Goal: Task Accomplishment & Management: Use online tool/utility

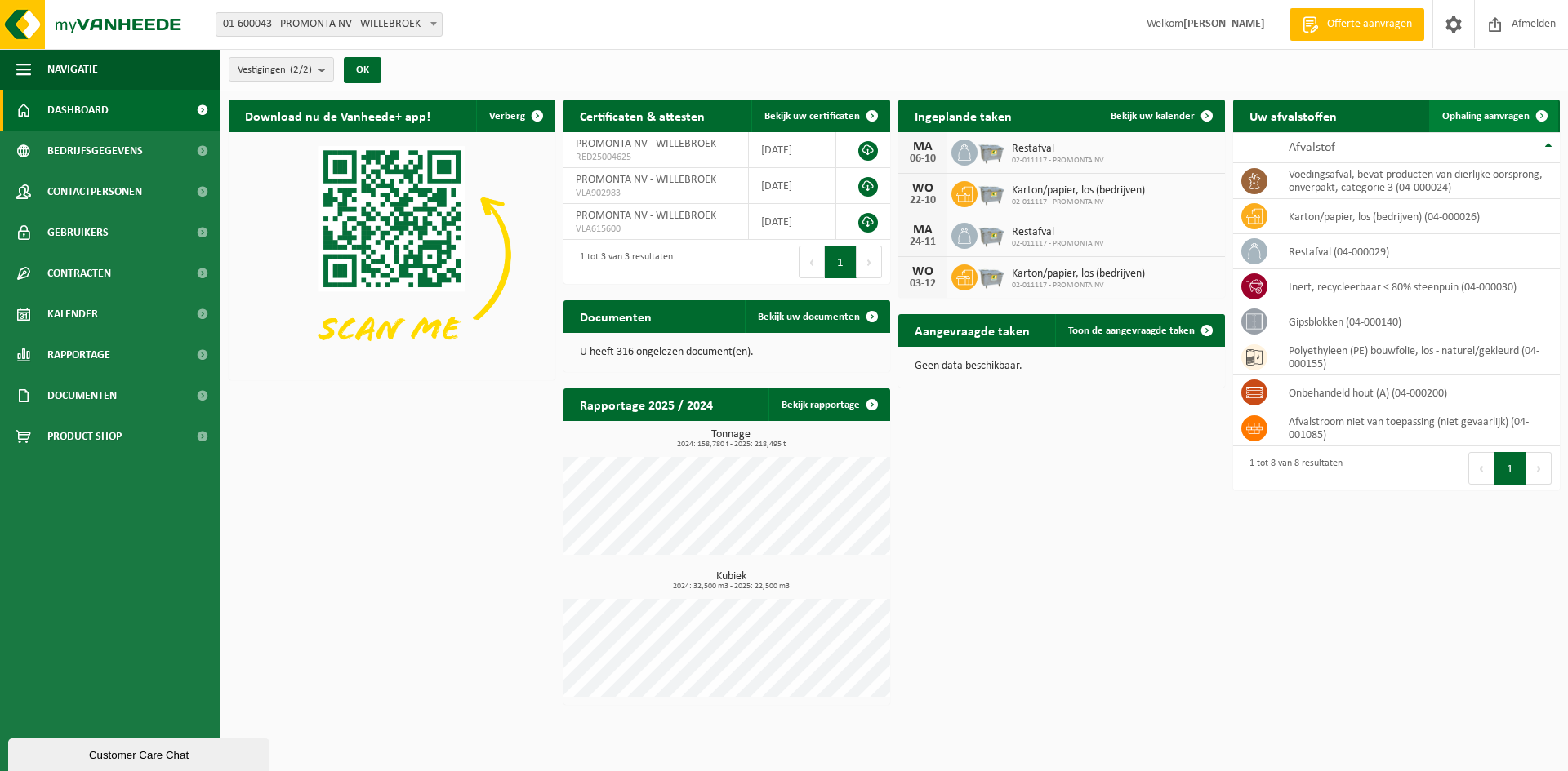
click at [1477, 117] on span "Ophaling aanvragen" at bounding box center [1486, 116] width 88 height 11
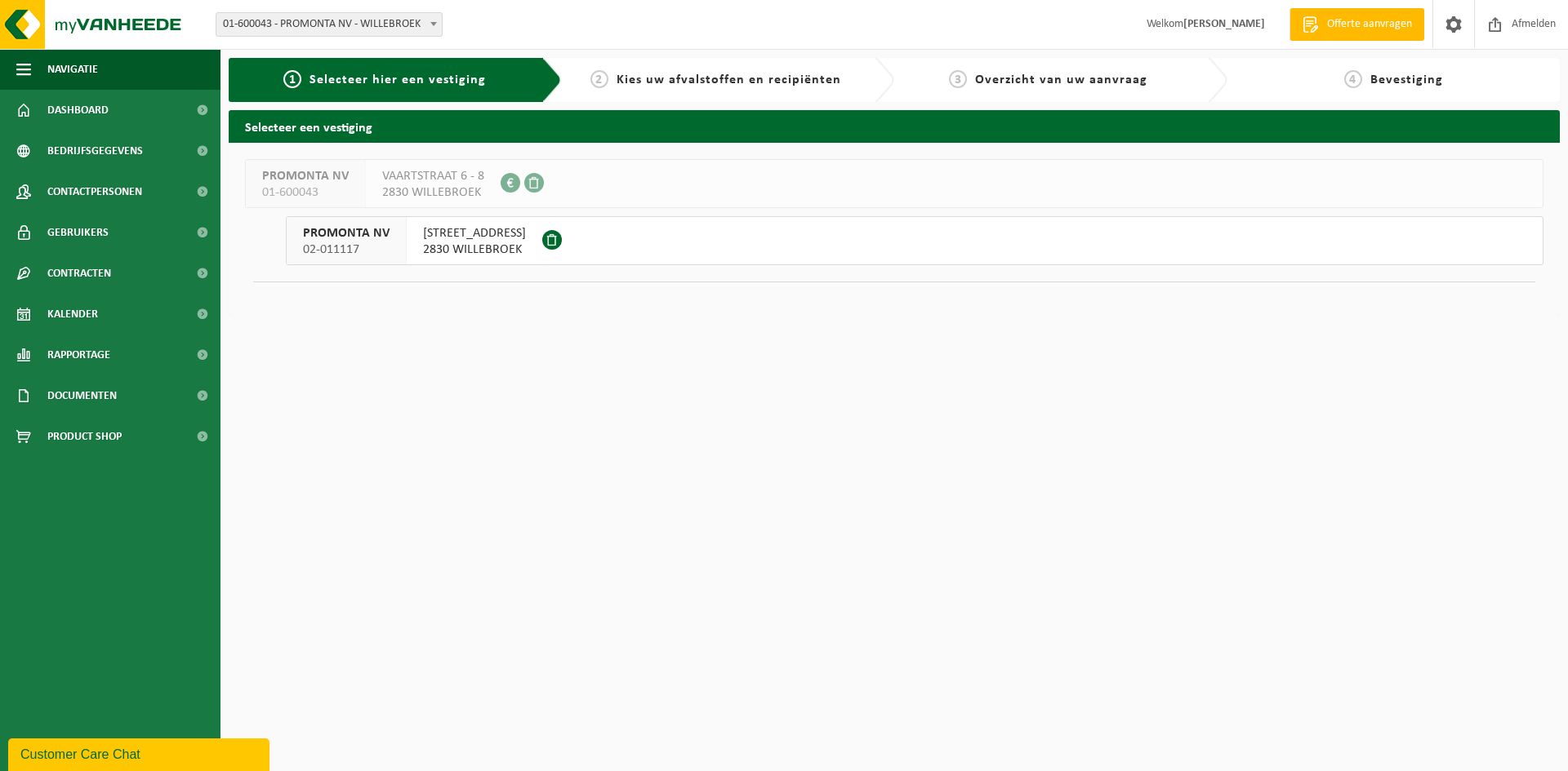
click at [469, 244] on span "2830 WILLEBROEK" at bounding box center [474, 249] width 103 height 17
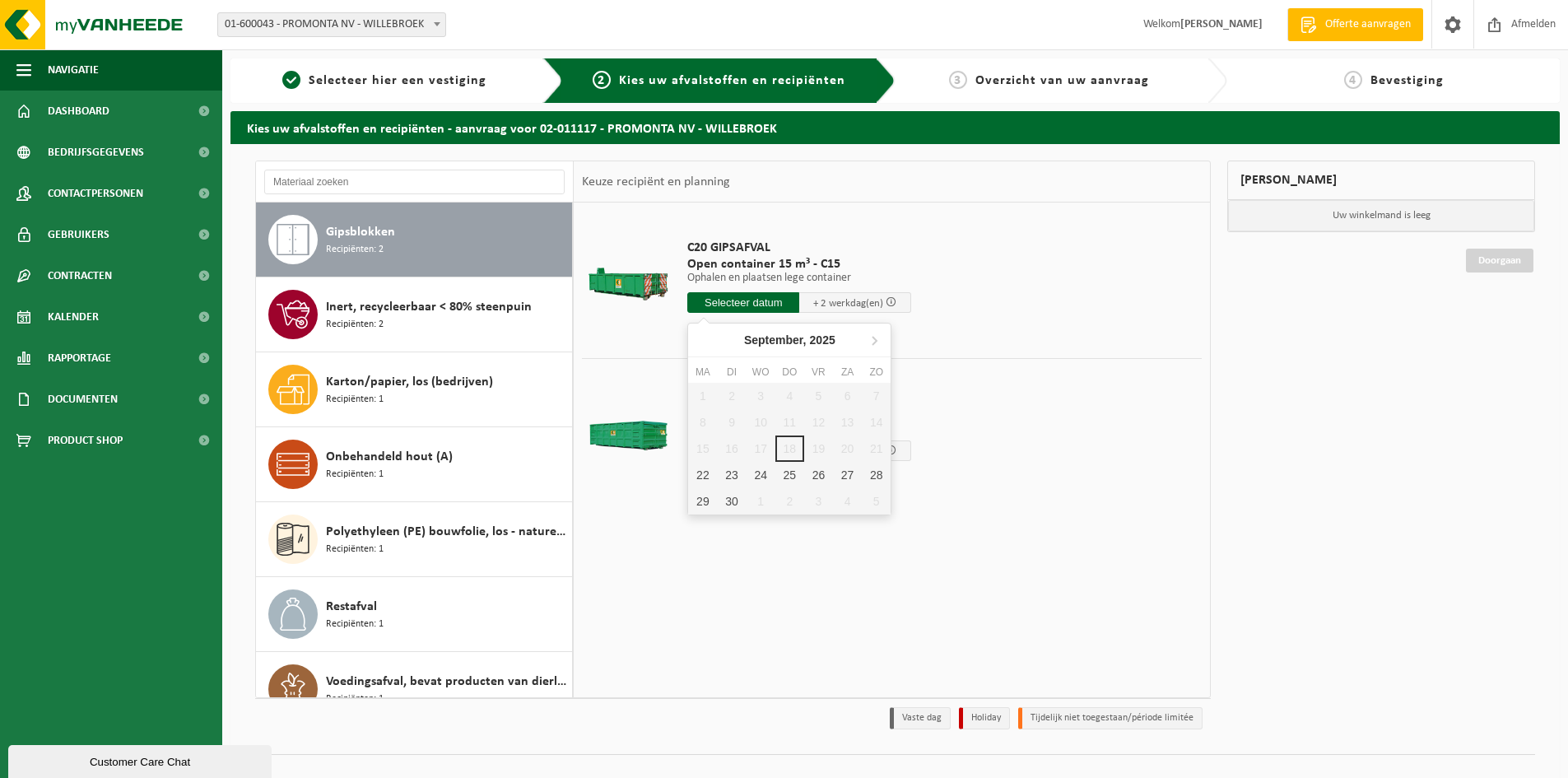
click at [765, 304] on input "text" at bounding box center [743, 303] width 112 height 21
click at [706, 476] on div "22" at bounding box center [702, 474] width 28 height 27
type input "Van 2025-09-22"
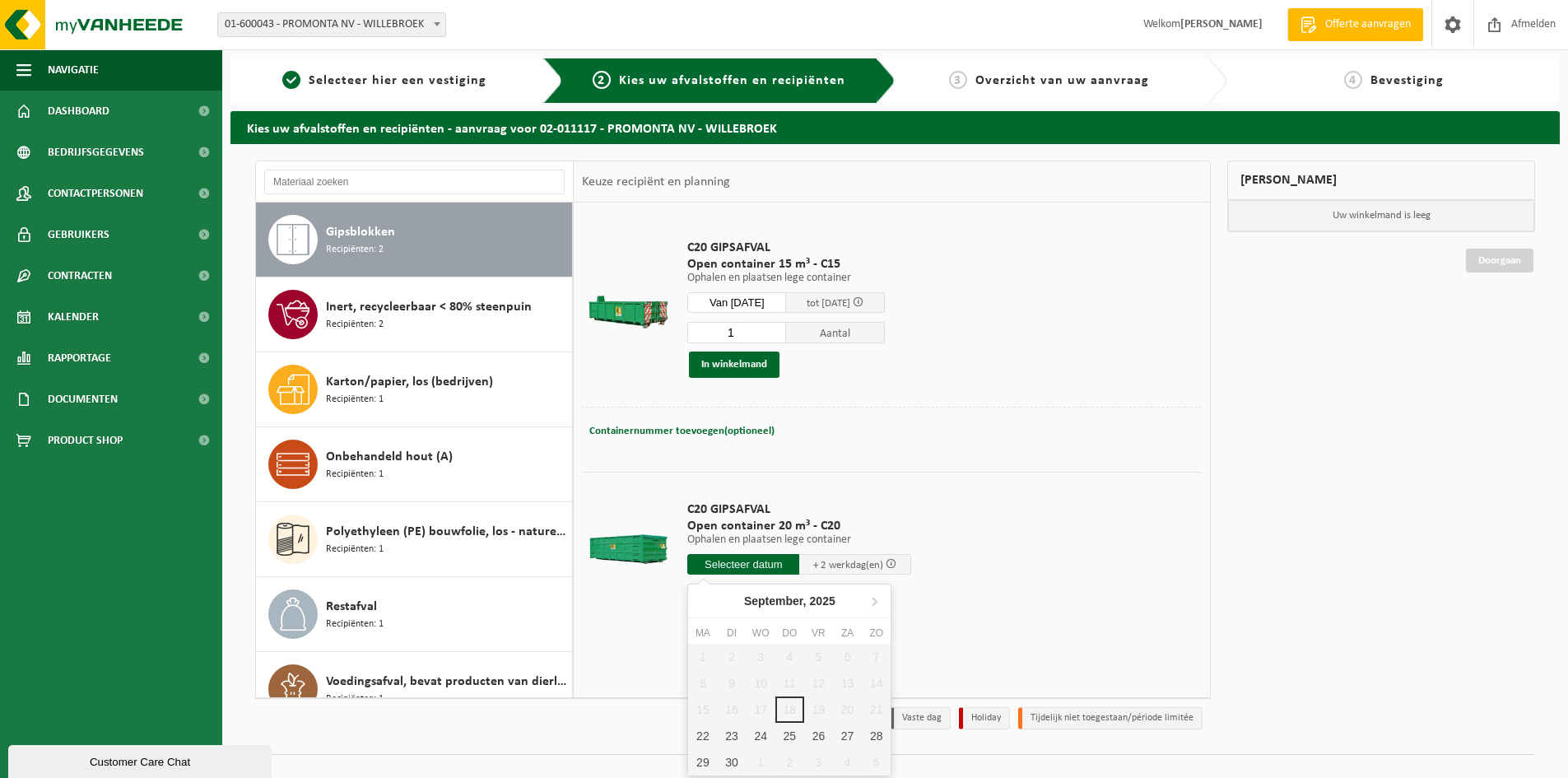
click at [762, 564] on input "text" at bounding box center [743, 564] width 112 height 21
click at [700, 735] on div "22" at bounding box center [702, 736] width 28 height 27
type input "Van 2025-09-22"
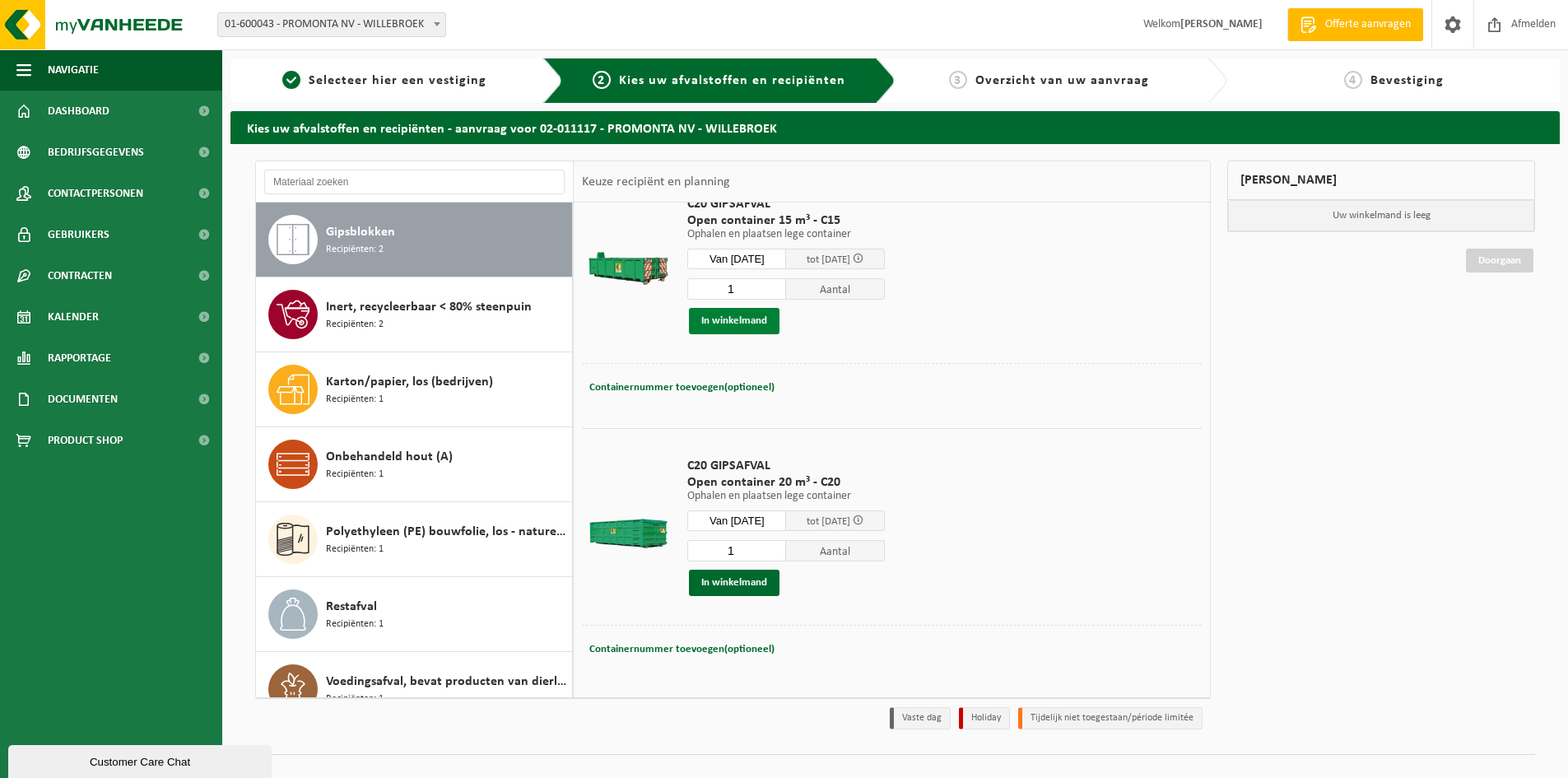
scroll to position [21, 0]
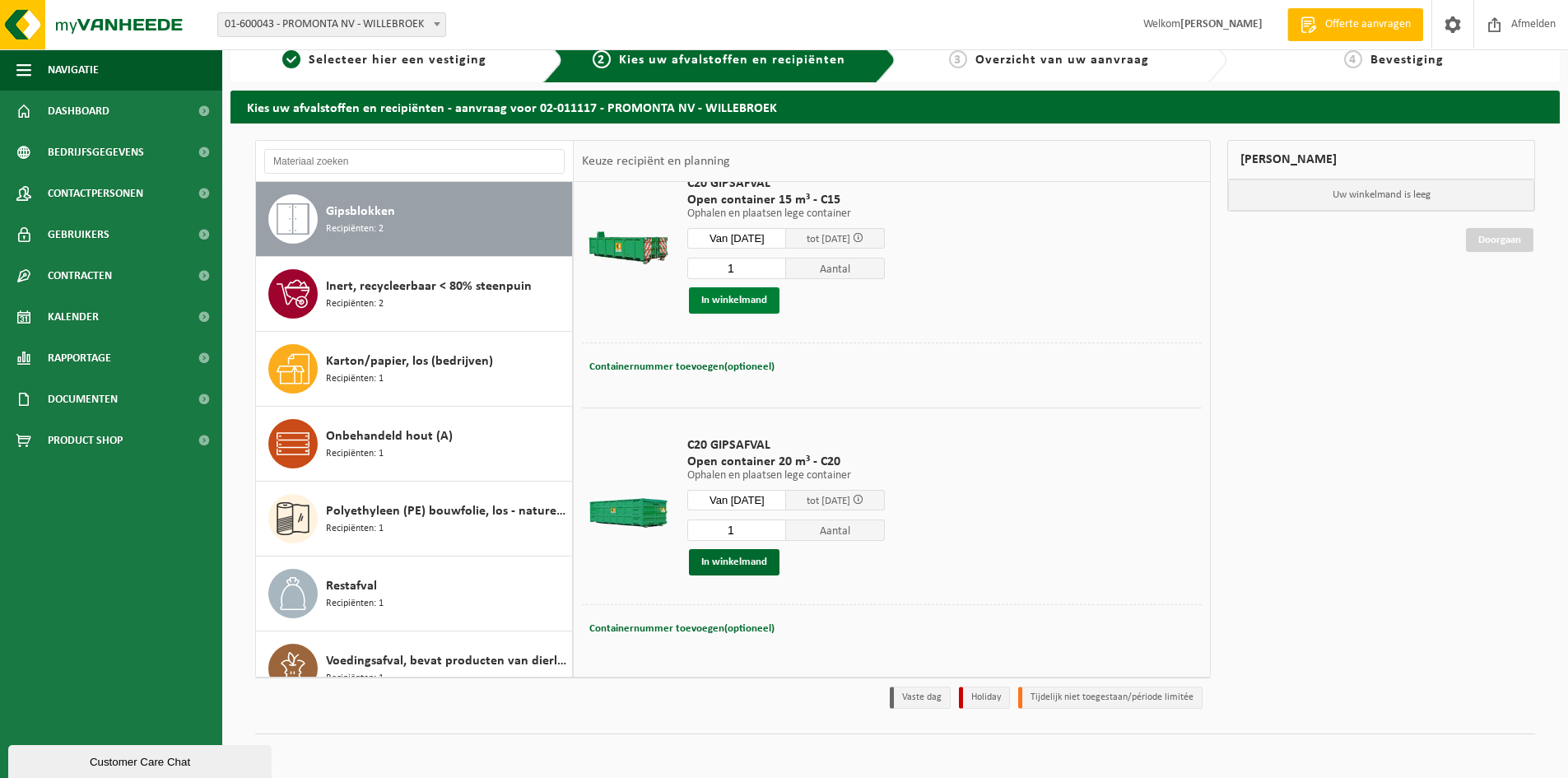
click at [747, 323] on div "C20 GIPSAFVAL Open container 15 m³ - C15 Ophalen en plaatsen lege container Oph…" at bounding box center [786, 245] width 214 height 171
click at [744, 303] on button "In winkelmand" at bounding box center [734, 301] width 90 height 27
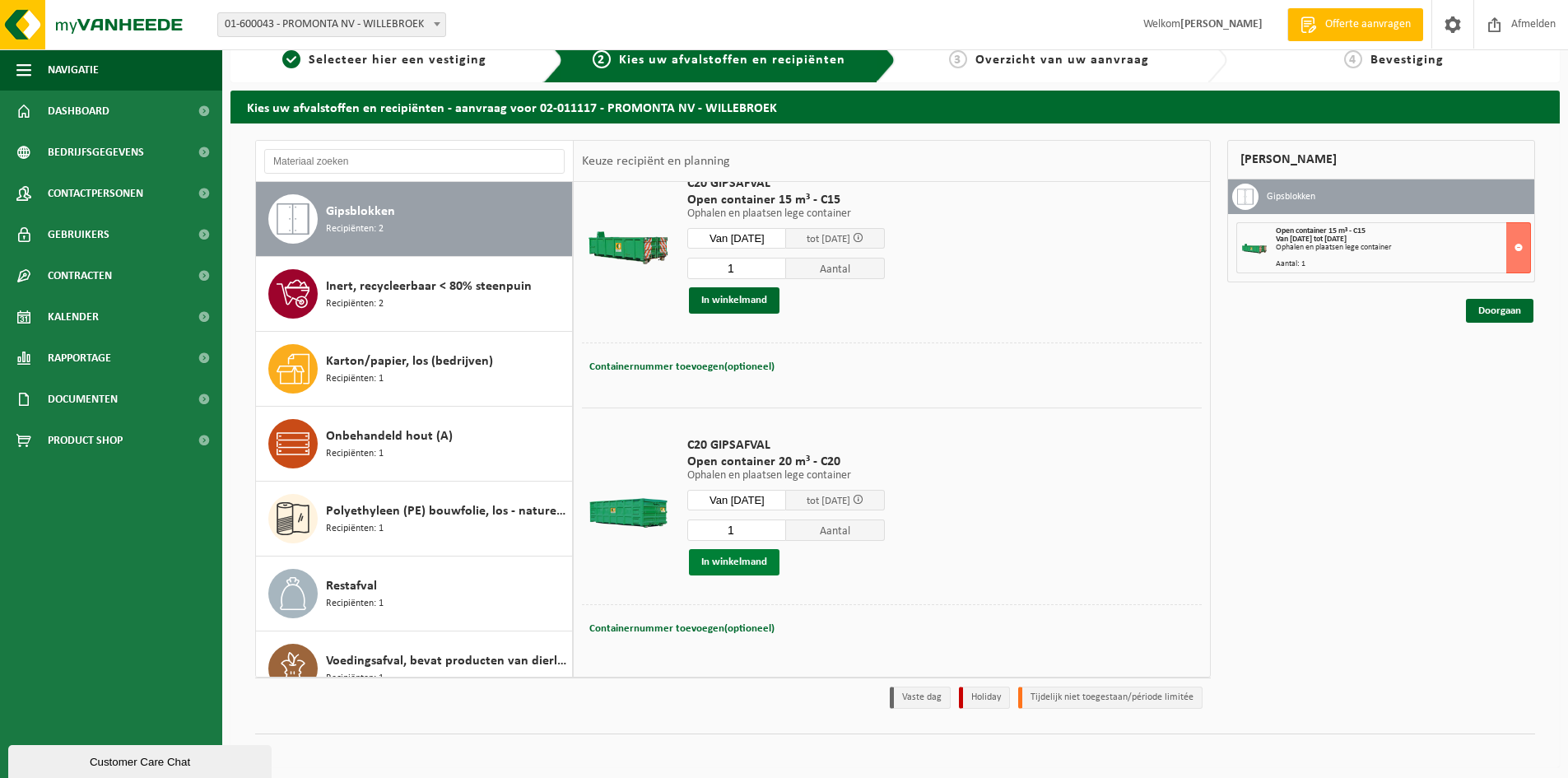
click at [739, 567] on button "In winkelmand" at bounding box center [734, 562] width 90 height 27
click at [1500, 374] on link "Doorgaan" at bounding box center [1499, 370] width 68 height 24
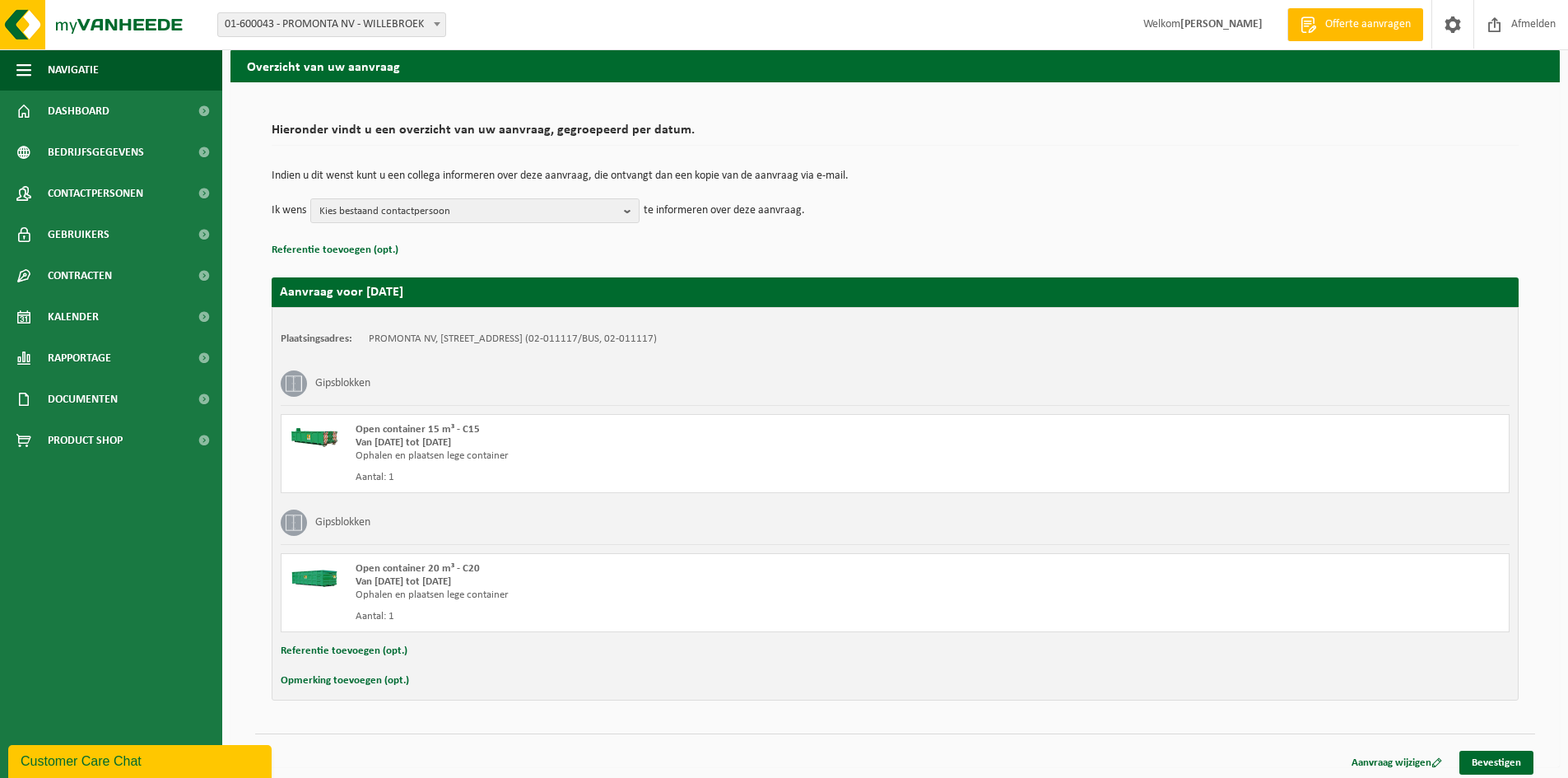
scroll to position [68, 0]
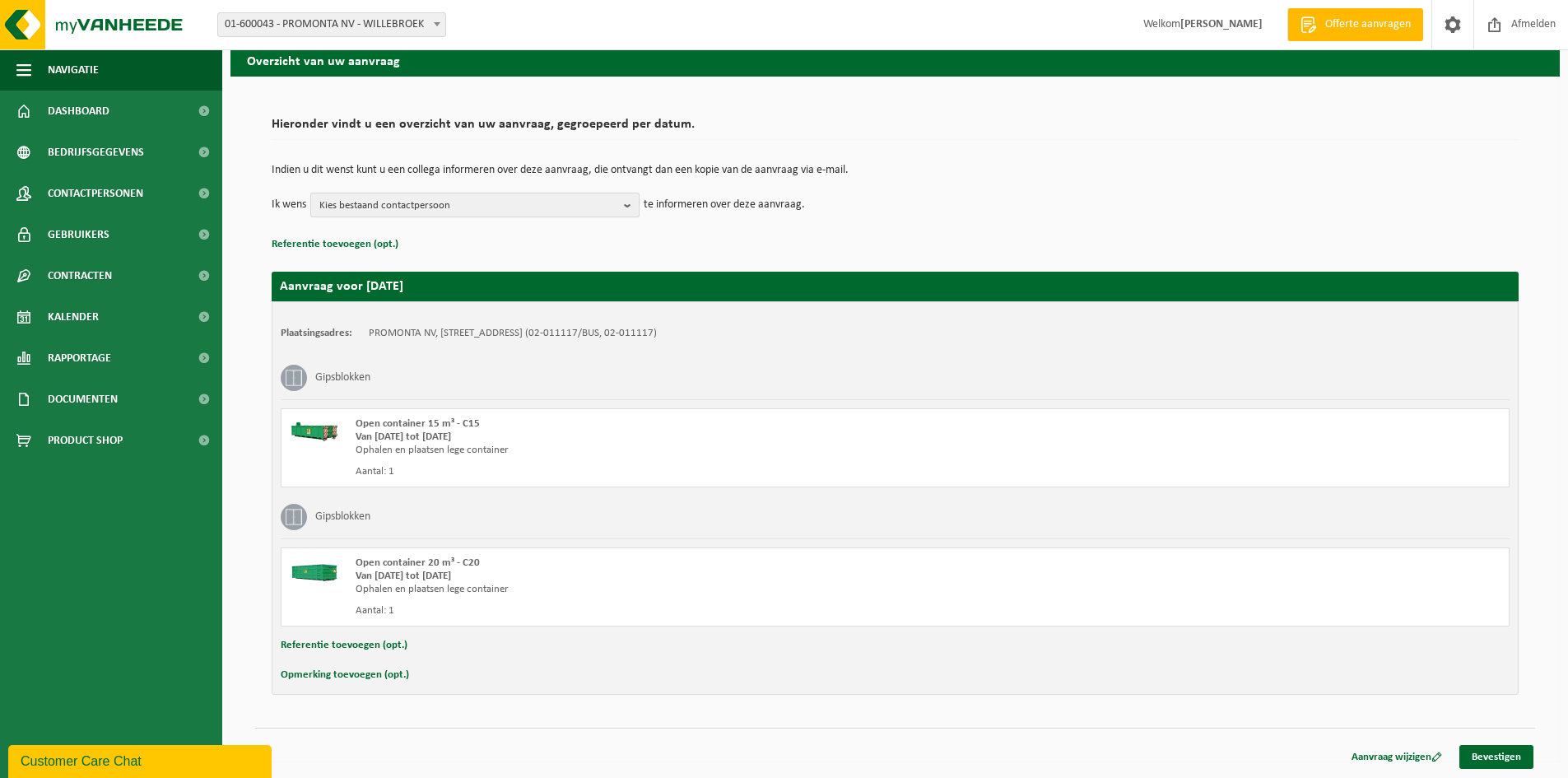
click at [634, 204] on b "button" at bounding box center [631, 204] width 15 height 23
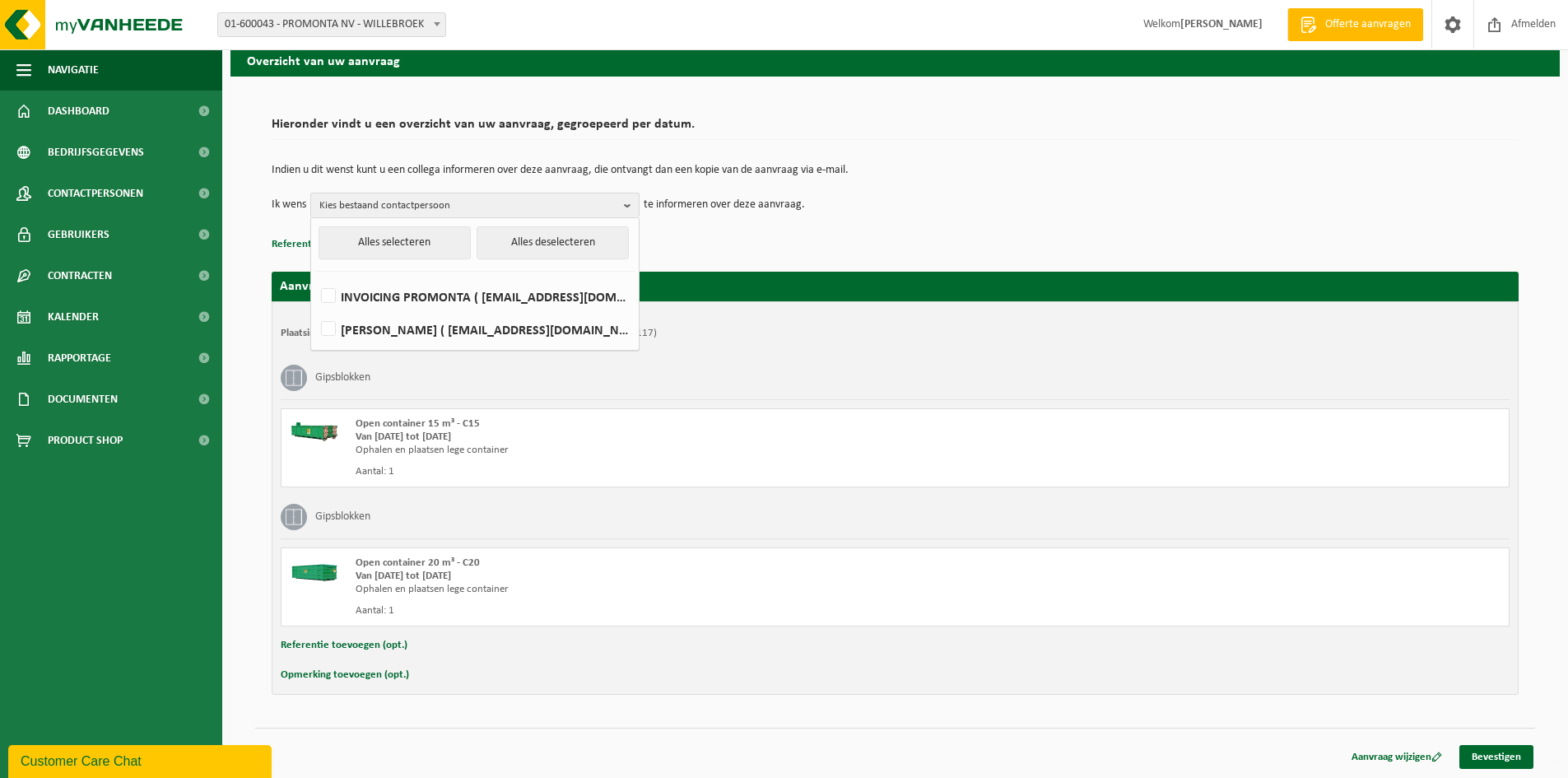
scroll to position [27, 0]
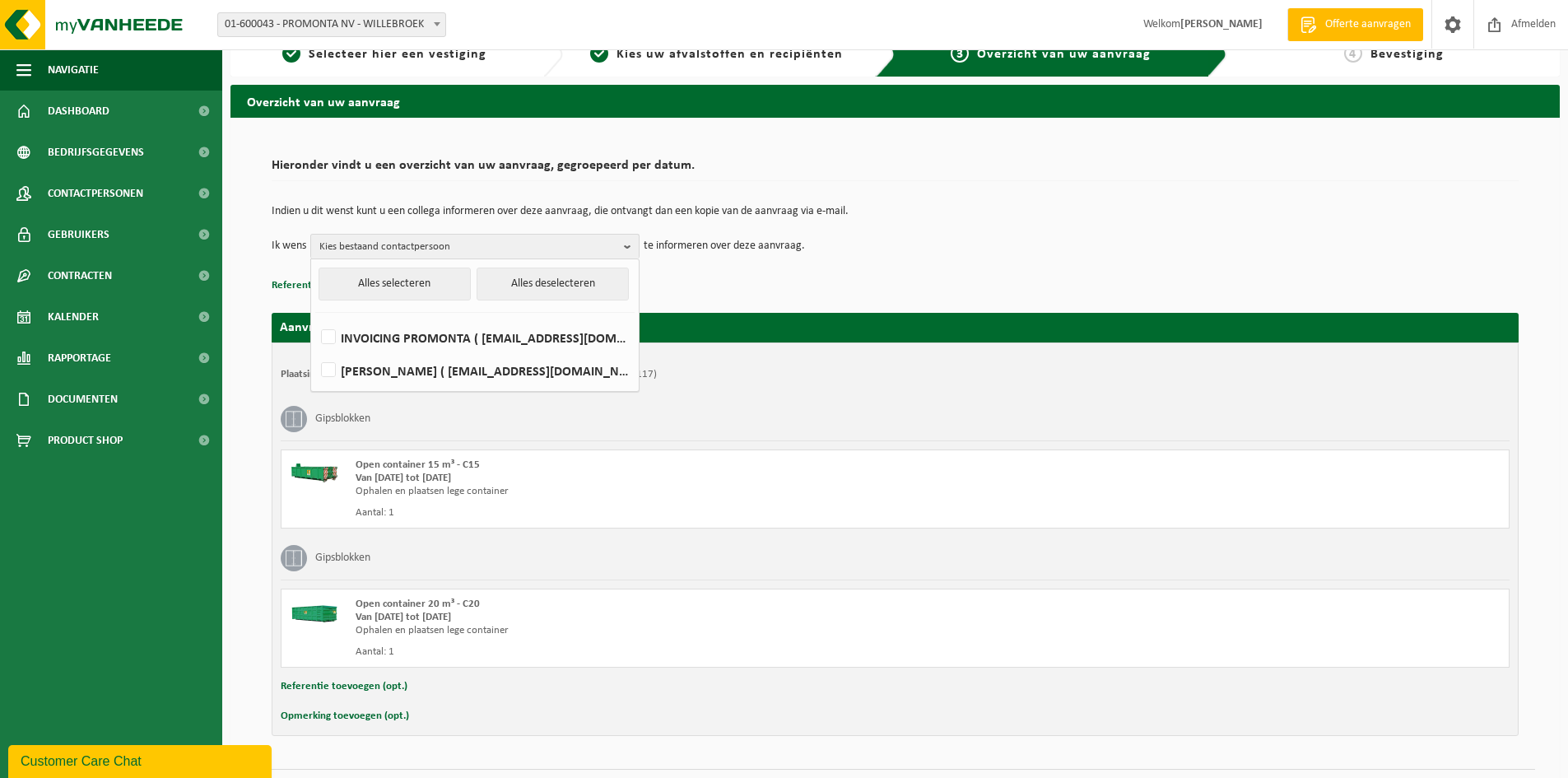
click at [1105, 253] on td "Ik wens Kies bestaand contactpersoon Alles selecteren Alles deselecteren INVOIC…" at bounding box center [895, 246] width 1247 height 25
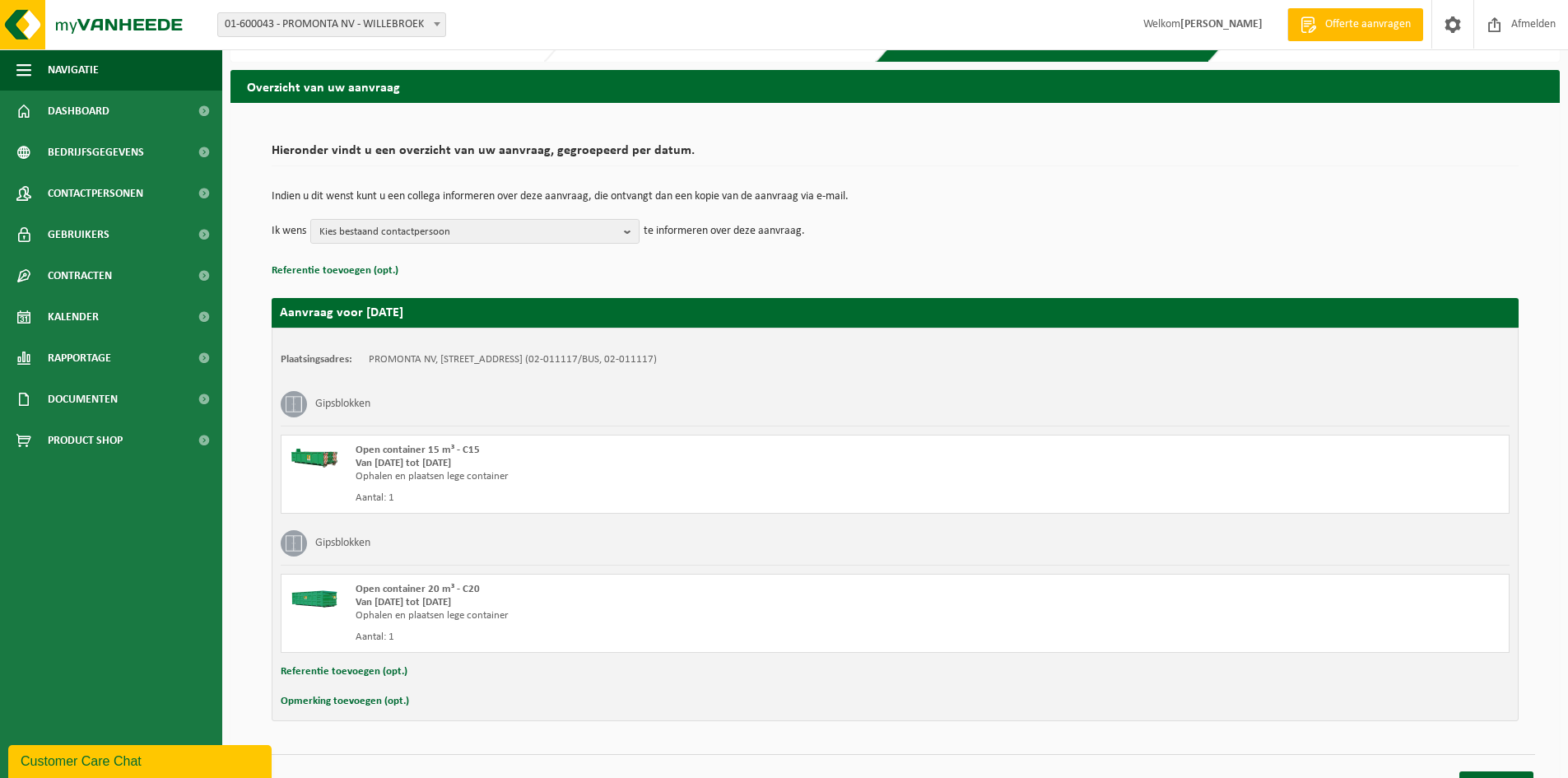
scroll to position [68, 0]
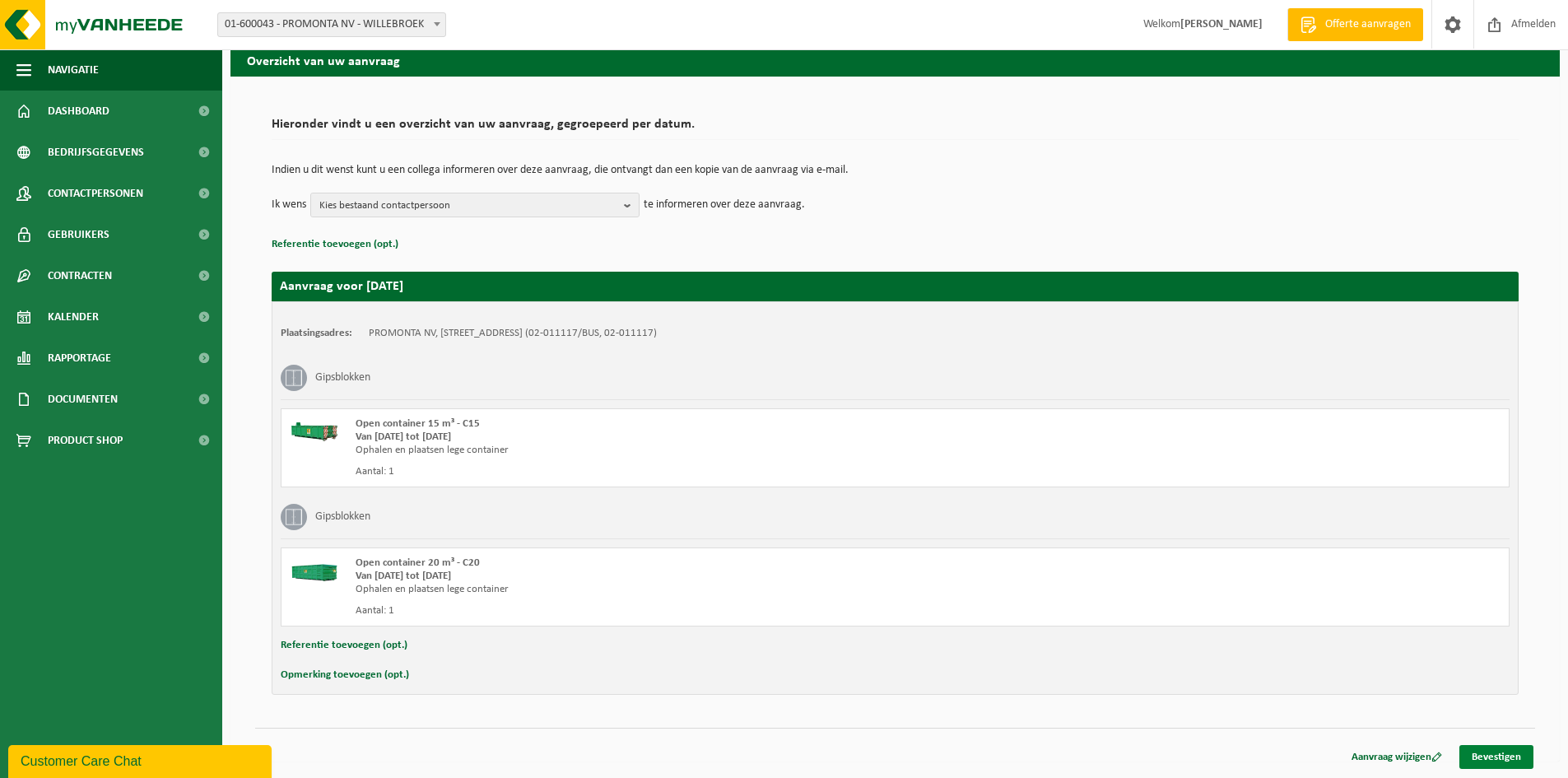
click at [1489, 755] on link "Bevestigen" at bounding box center [1495, 757] width 74 height 24
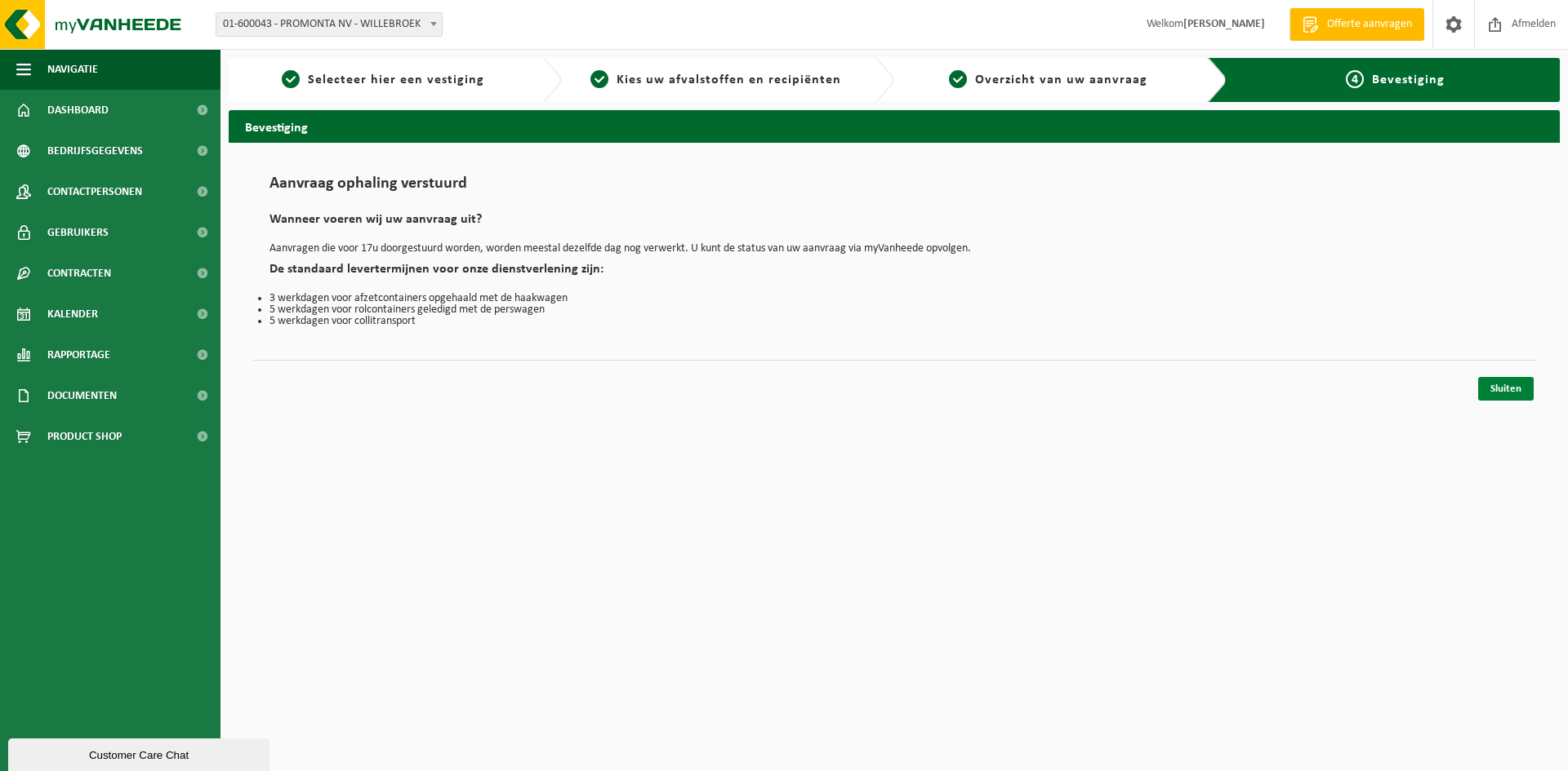
click at [1506, 389] on link "Sluiten" at bounding box center [1506, 388] width 56 height 23
